Goal: Information Seeking & Learning: Learn about a topic

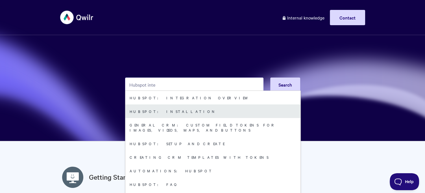
type input "Hubspot inte"
click at [171, 109] on link "HubSpot: Installation" at bounding box center [212, 111] width 175 height 14
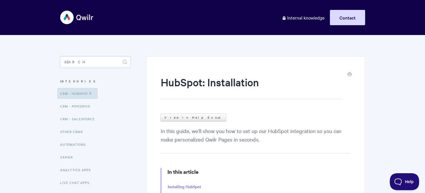
click at [87, 62] on input "Search" at bounding box center [95, 61] width 70 height 11
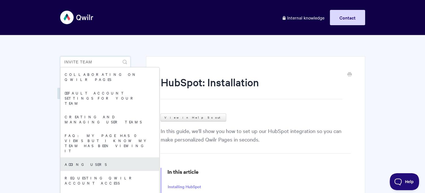
type input "invite team"
click at [86, 157] on link "Adding users" at bounding box center [109, 164] width 99 height 14
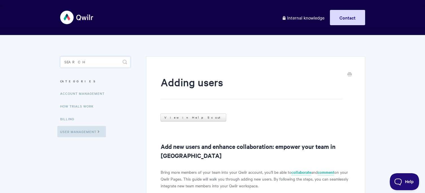
click at [105, 57] on input "Search" at bounding box center [95, 61] width 70 height 11
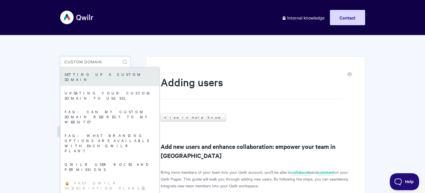
type input "custom domain"
click at [104, 77] on link "Setting up a Custom Domain" at bounding box center [109, 76] width 99 height 19
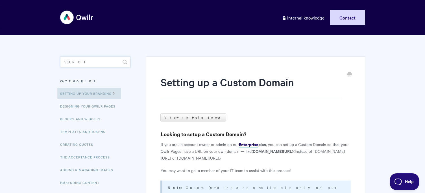
click at [106, 64] on input "Search" at bounding box center [95, 61] width 70 height 11
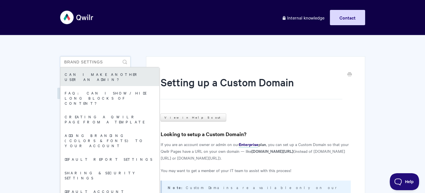
type input "brand settings"
click at [116, 73] on link "Can I make another user an Admin?" at bounding box center [109, 76] width 99 height 19
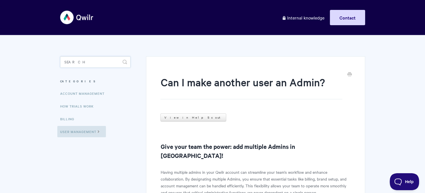
click at [89, 64] on input "Search" at bounding box center [95, 61] width 70 height 11
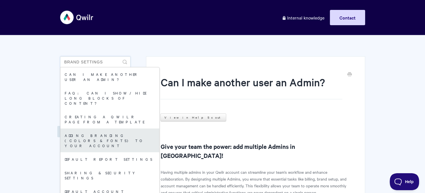
type input "brand settings"
click at [96, 128] on link "Adding branding (colors & fonts) to your account" at bounding box center [109, 140] width 99 height 24
